Goal: Find contact information: Find contact information

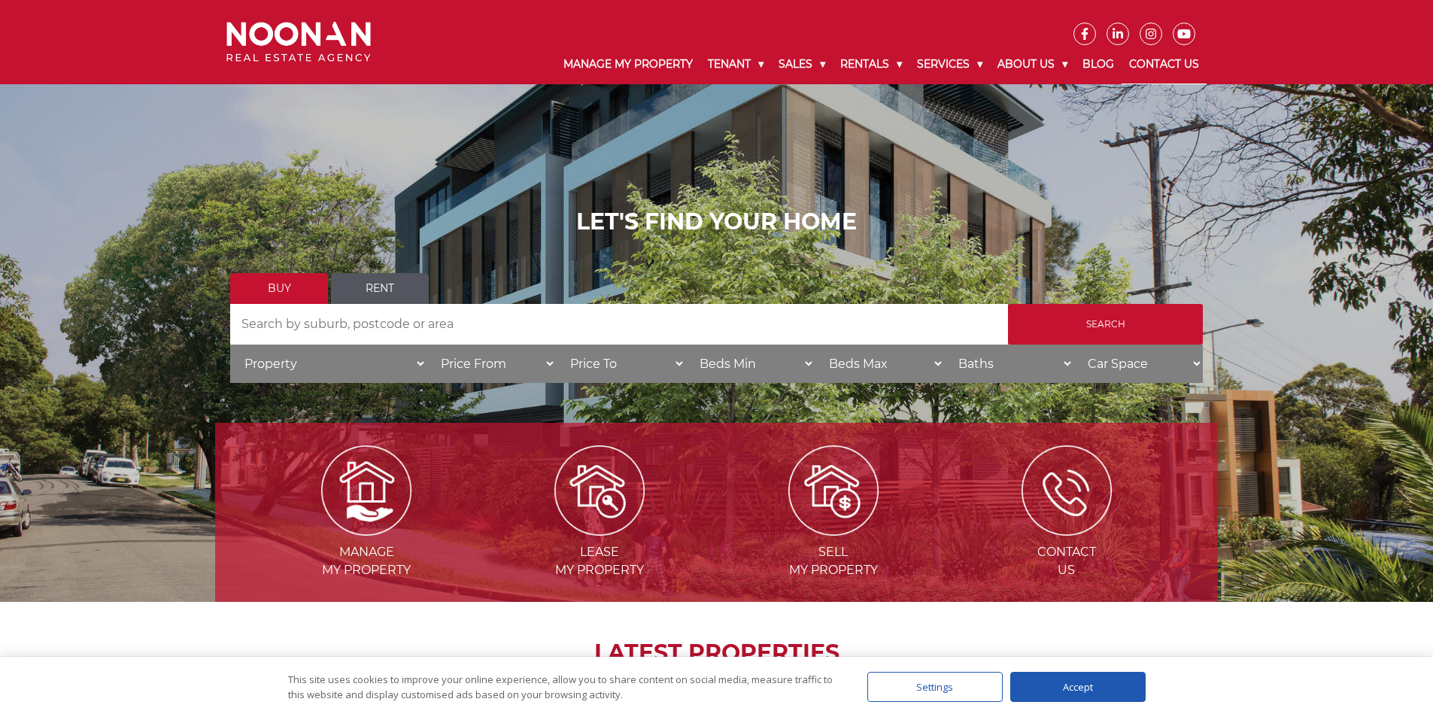
click at [1174, 57] on link "Contact Us" at bounding box center [1164, 64] width 85 height 39
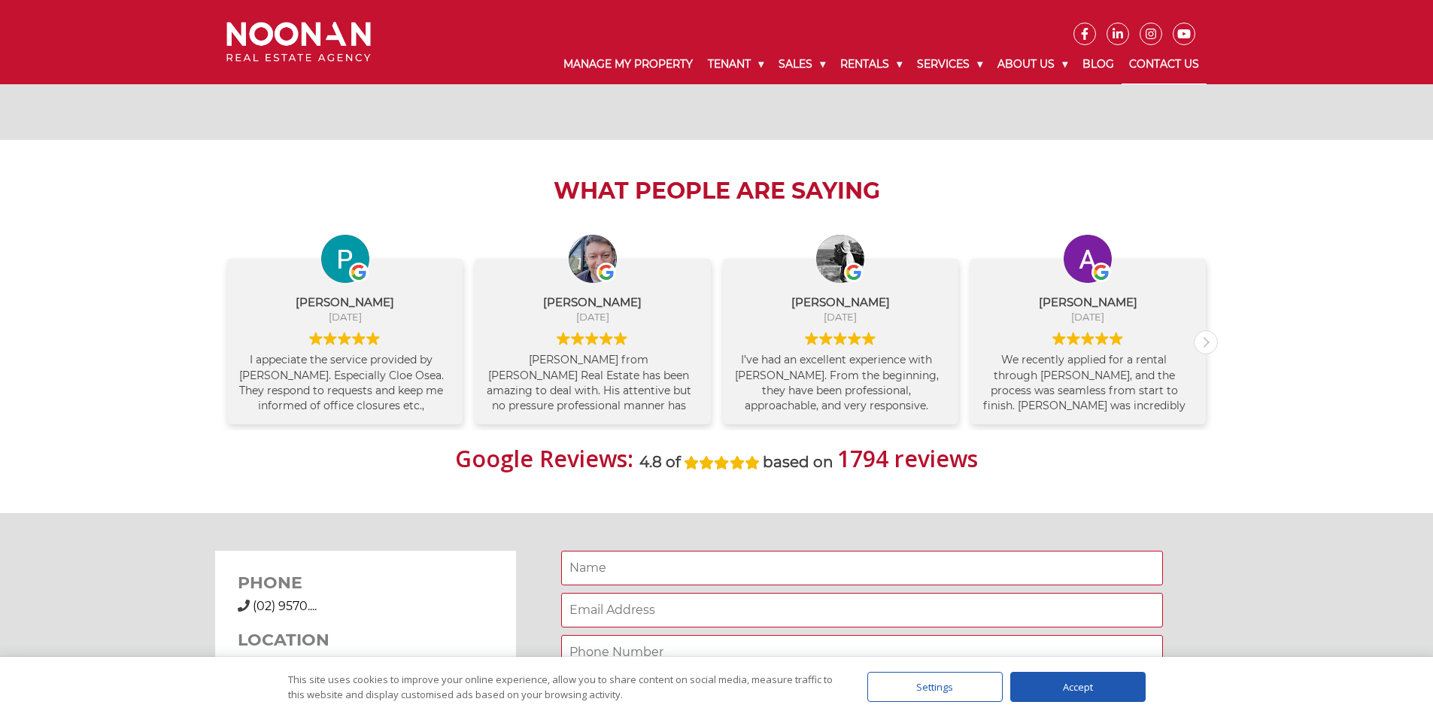
scroll to position [1128, 0]
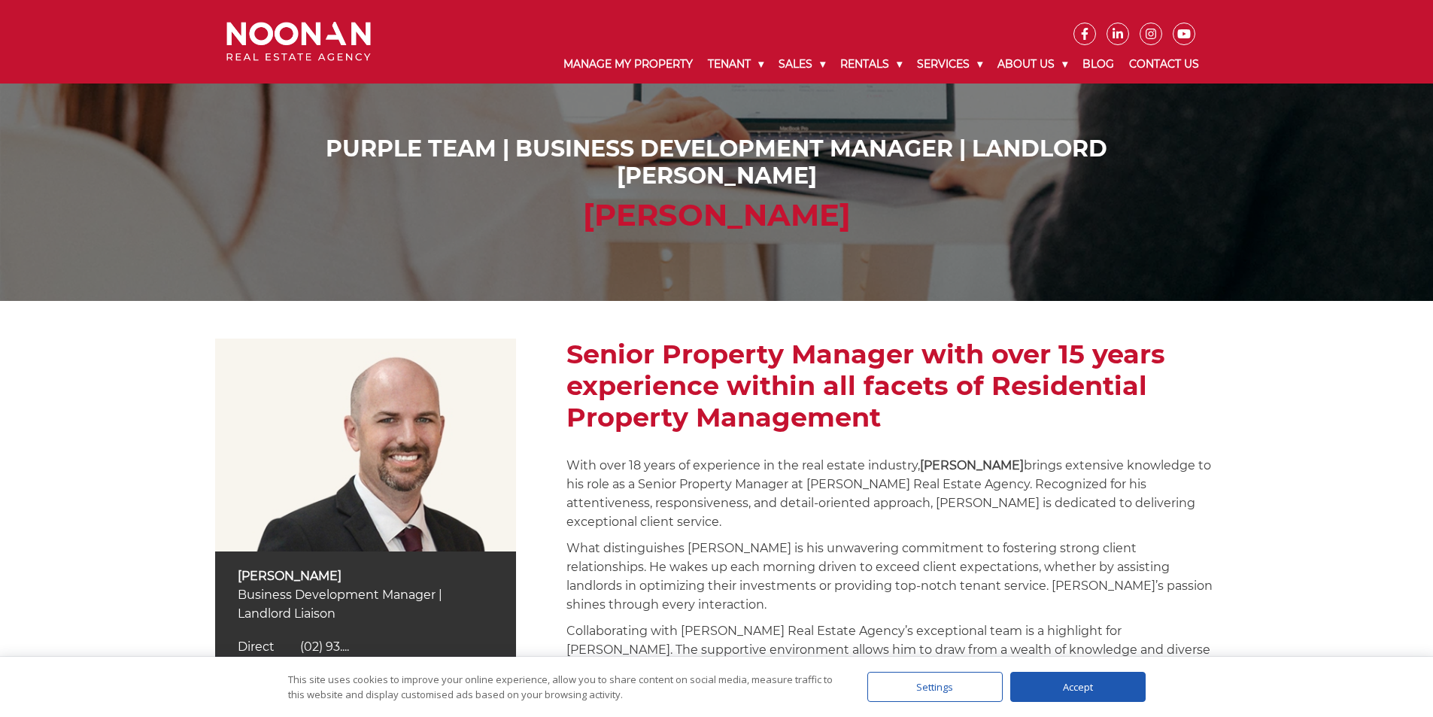
scroll to position [226, 0]
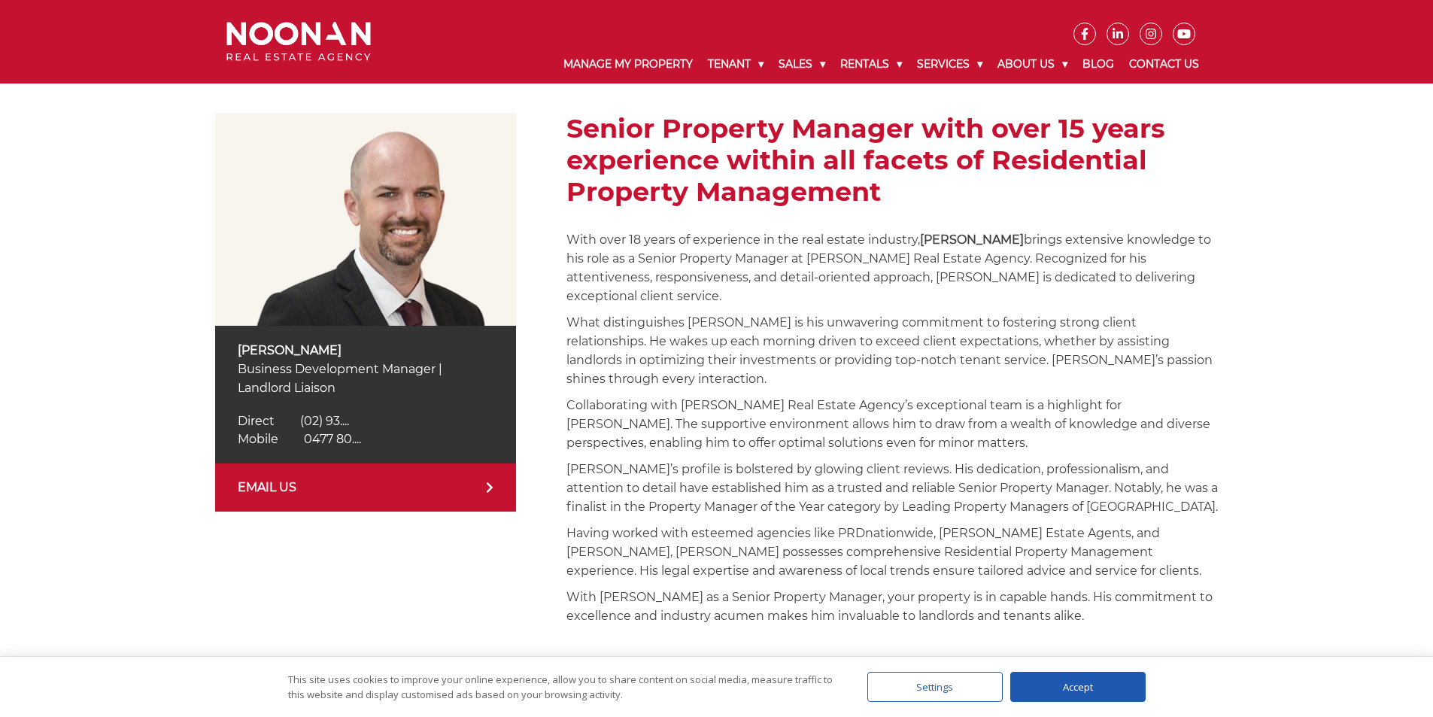
click at [326, 433] on span "0477 80...." at bounding box center [332, 439] width 57 height 14
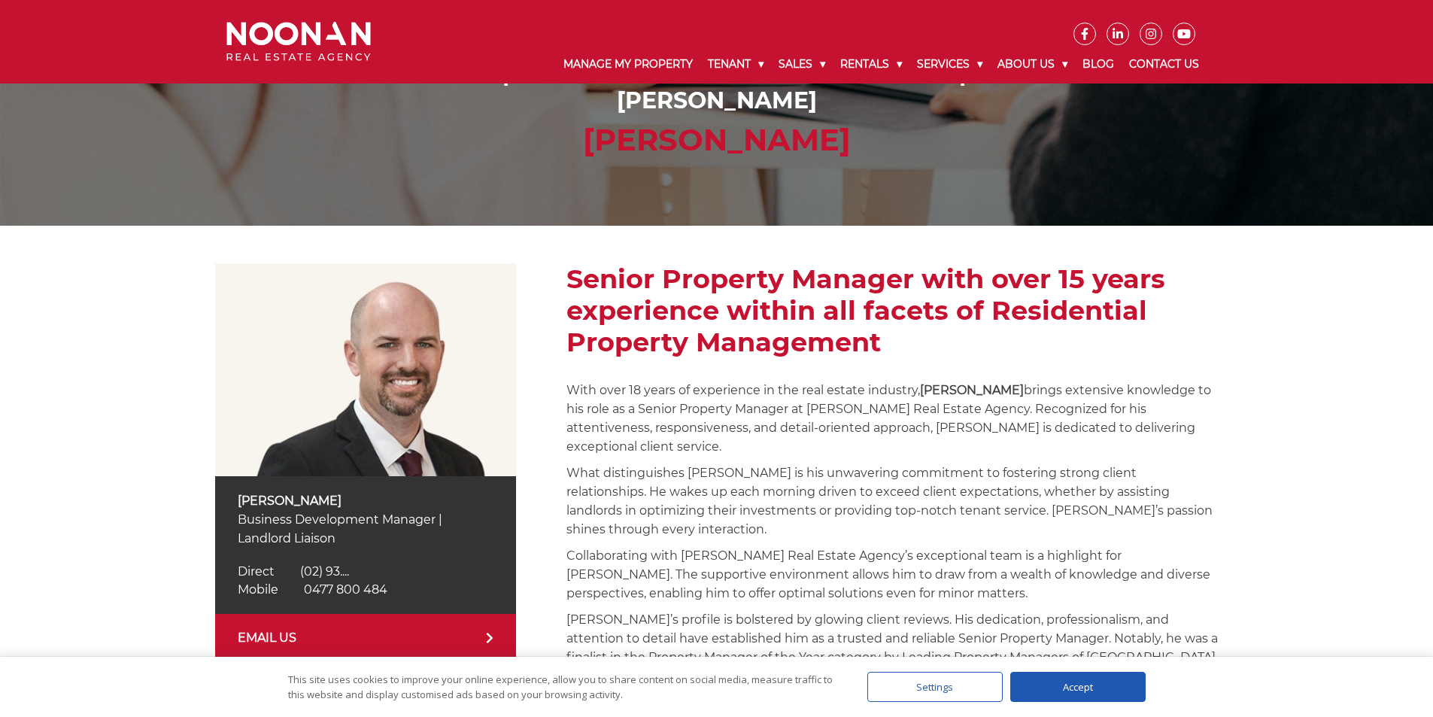
scroll to position [0, 0]
